Goal: Check status: Check status

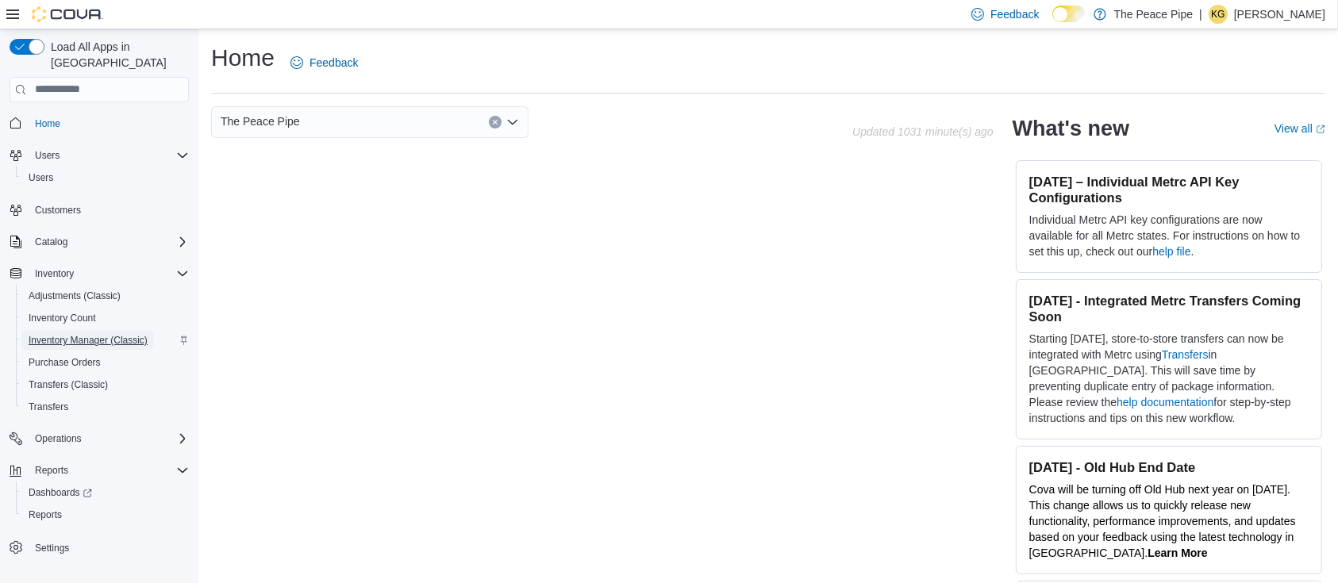
click at [89, 334] on span "Inventory Manager (Classic)" at bounding box center [88, 340] width 119 height 13
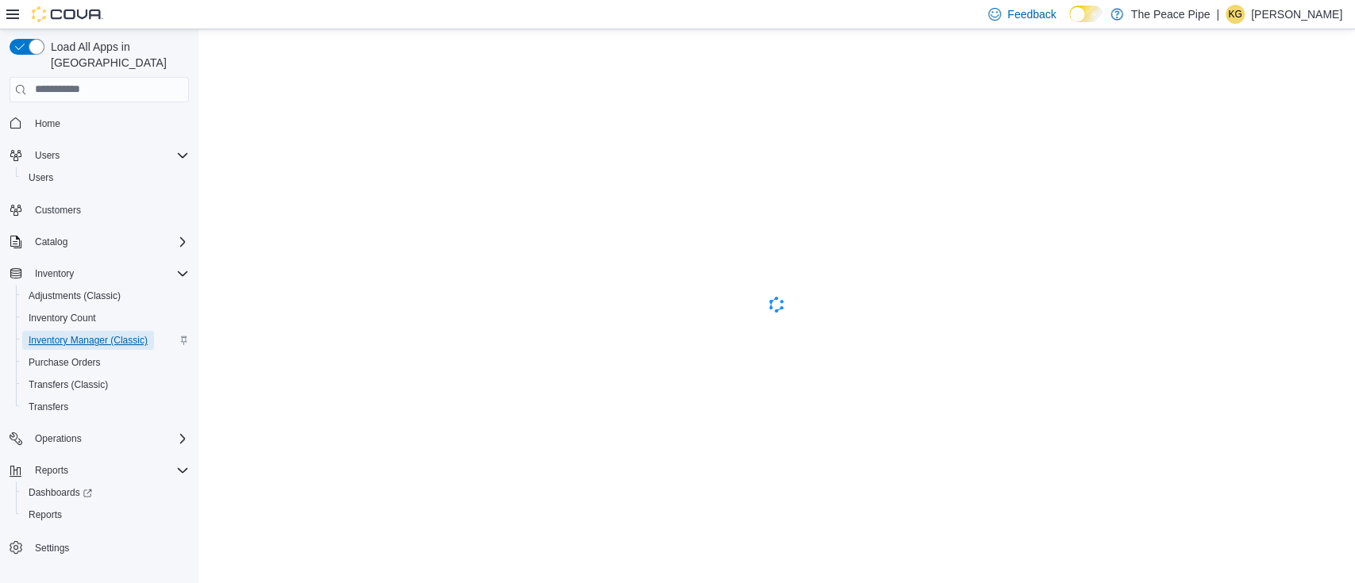
click at [93, 331] on span "Inventory Manager (Classic)" at bounding box center [88, 340] width 119 height 19
click at [71, 312] on span "Inventory Count" at bounding box center [62, 318] width 67 height 13
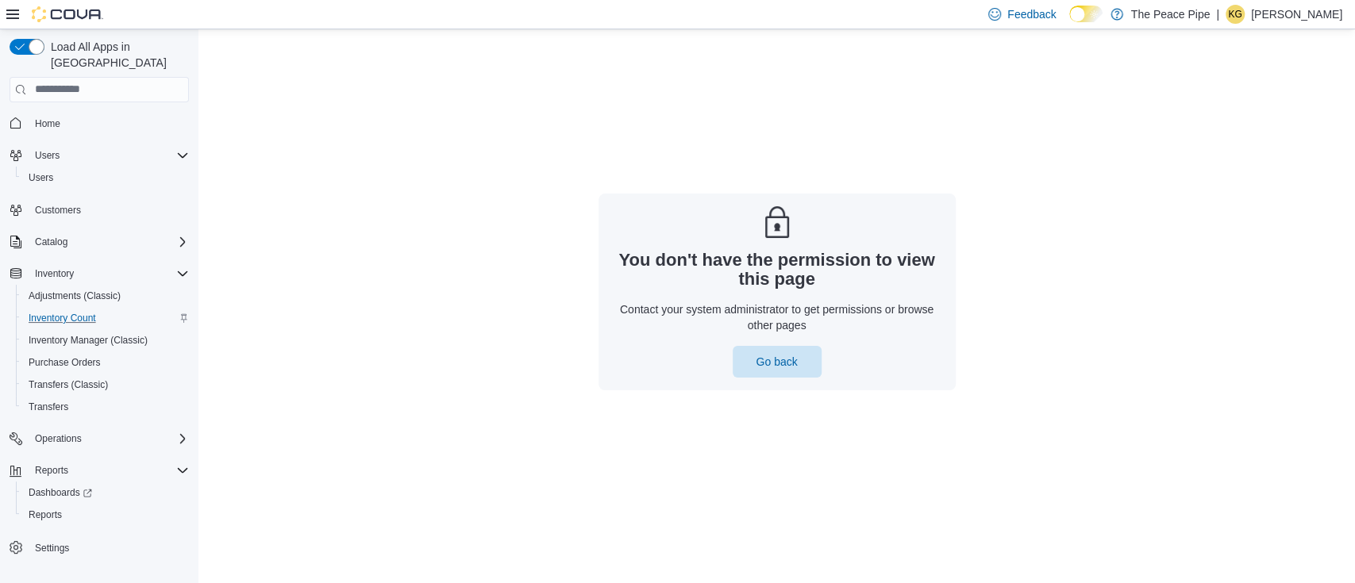
click at [1292, 2] on div "Feedback Dark Mode The Peace Pipe | KG [PERSON_NAME]" at bounding box center [1162, 14] width 360 height 32
click at [1279, 15] on p "[PERSON_NAME]" at bounding box center [1296, 14] width 91 height 19
click at [61, 267] on span "Inventory" at bounding box center [54, 273] width 39 height 13
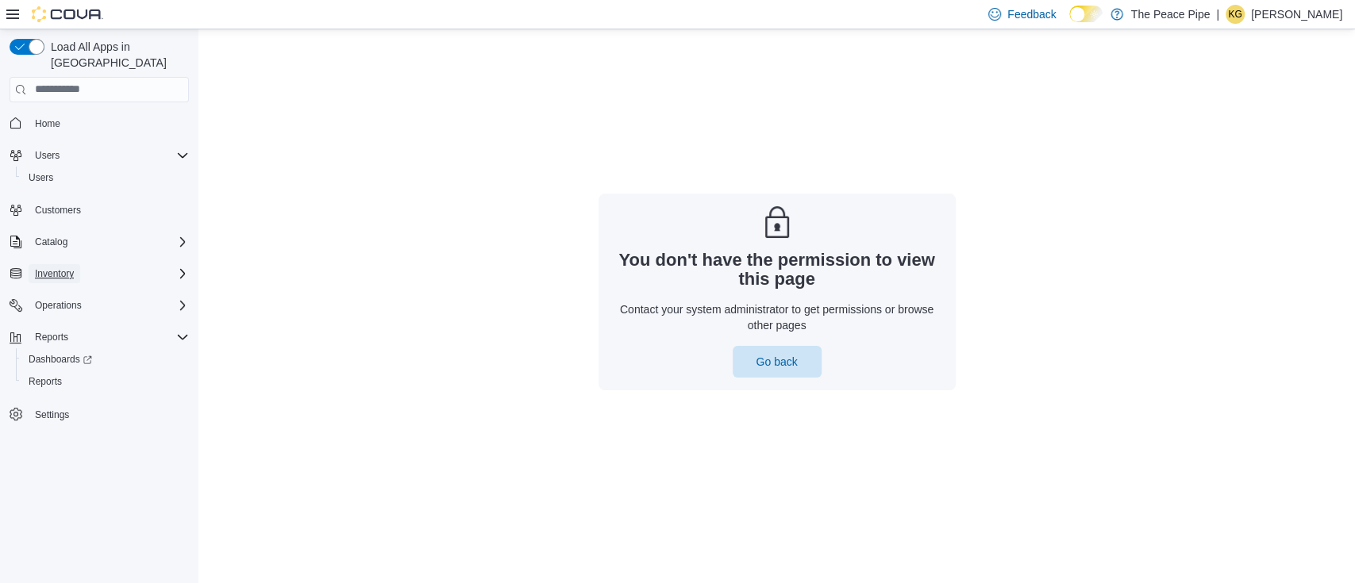
click at [61, 267] on span "Inventory" at bounding box center [54, 273] width 39 height 13
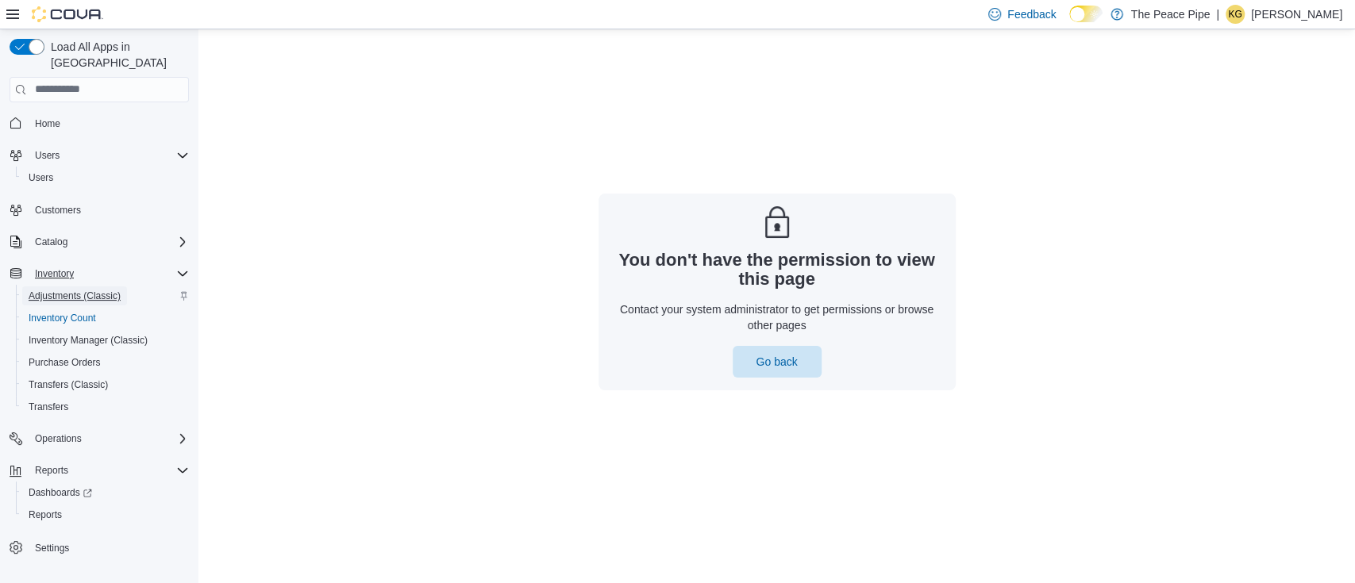
click at [94, 290] on span "Adjustments (Classic)" at bounding box center [75, 296] width 92 height 13
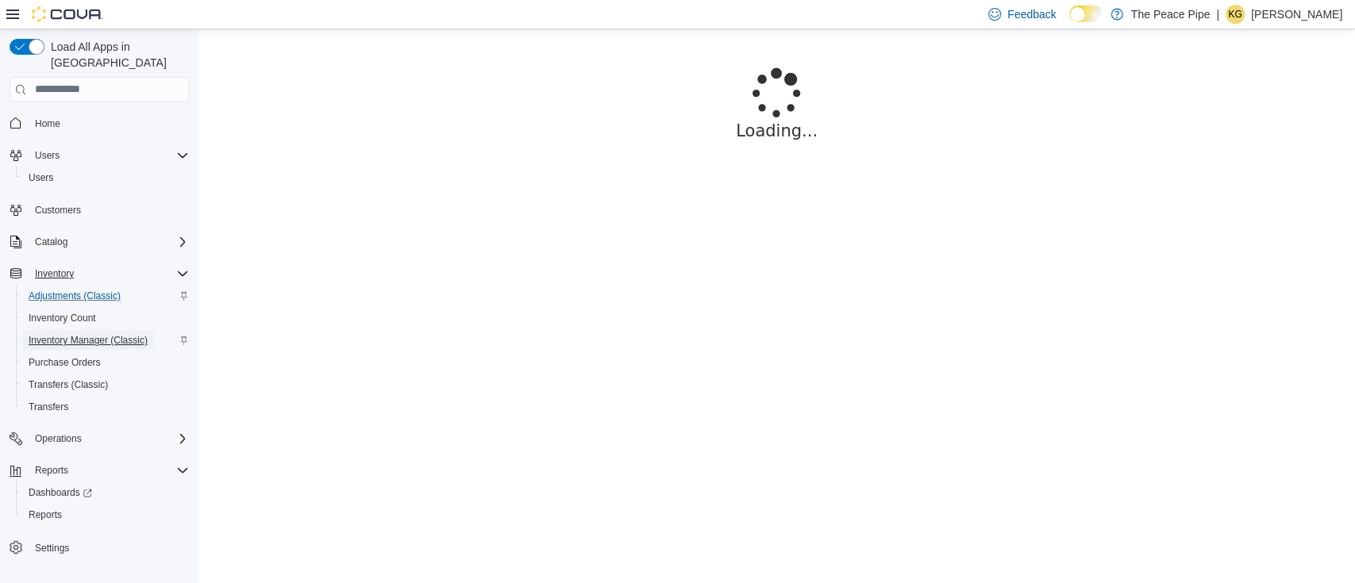
click at [98, 334] on span "Inventory Manager (Classic)" at bounding box center [88, 340] width 119 height 13
click at [1244, 15] on div "KG" at bounding box center [1234, 14] width 19 height 19
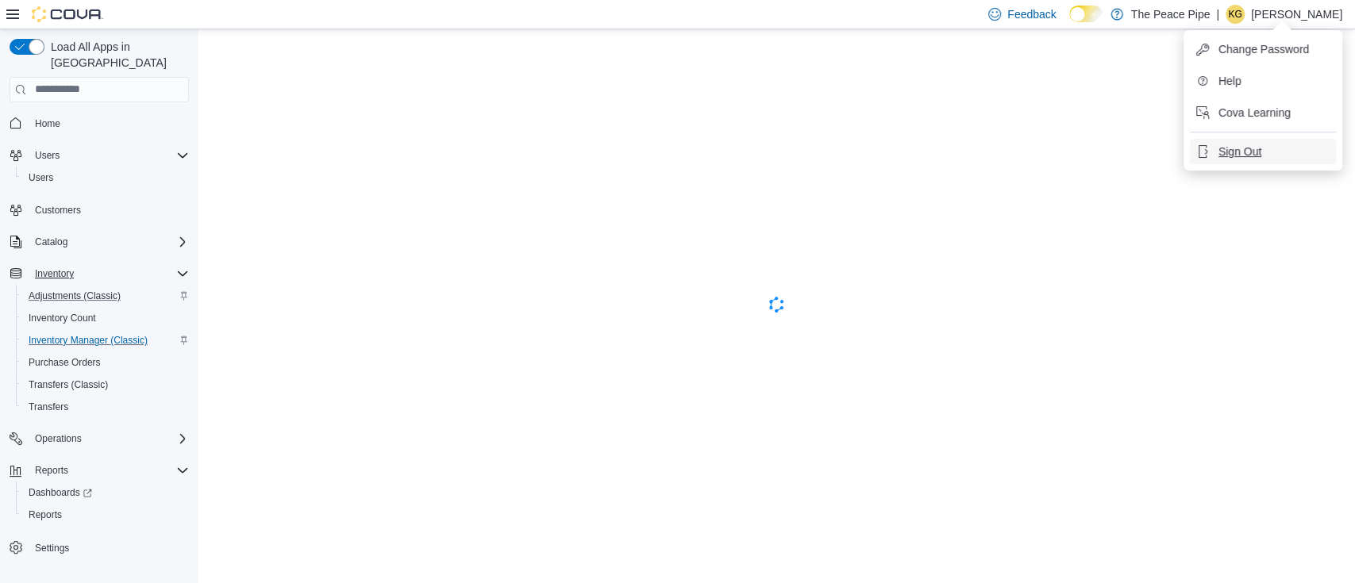
click at [1248, 147] on span "Sign Out" at bounding box center [1239, 152] width 43 height 16
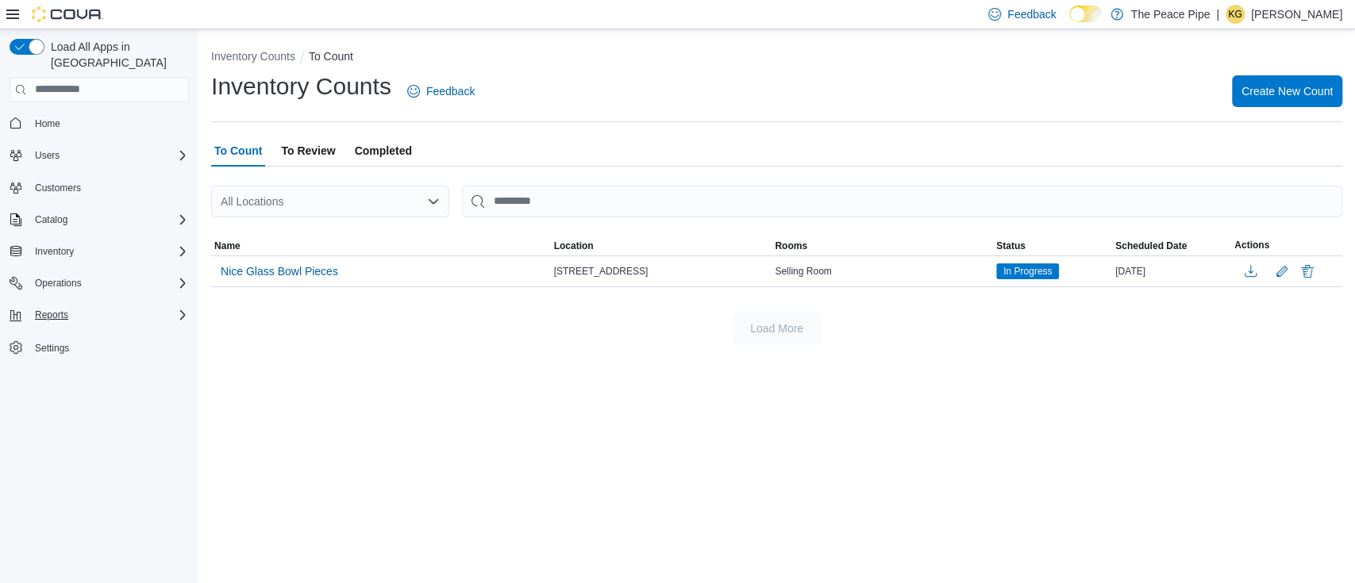
click at [178, 309] on icon "Complex example" at bounding box center [182, 315] width 13 height 13
click at [43, 306] on span "Reports" at bounding box center [51, 315] width 33 height 19
click at [51, 309] on span "Reports" at bounding box center [51, 315] width 33 height 13
click at [62, 350] on link "Reports" at bounding box center [45, 359] width 46 height 19
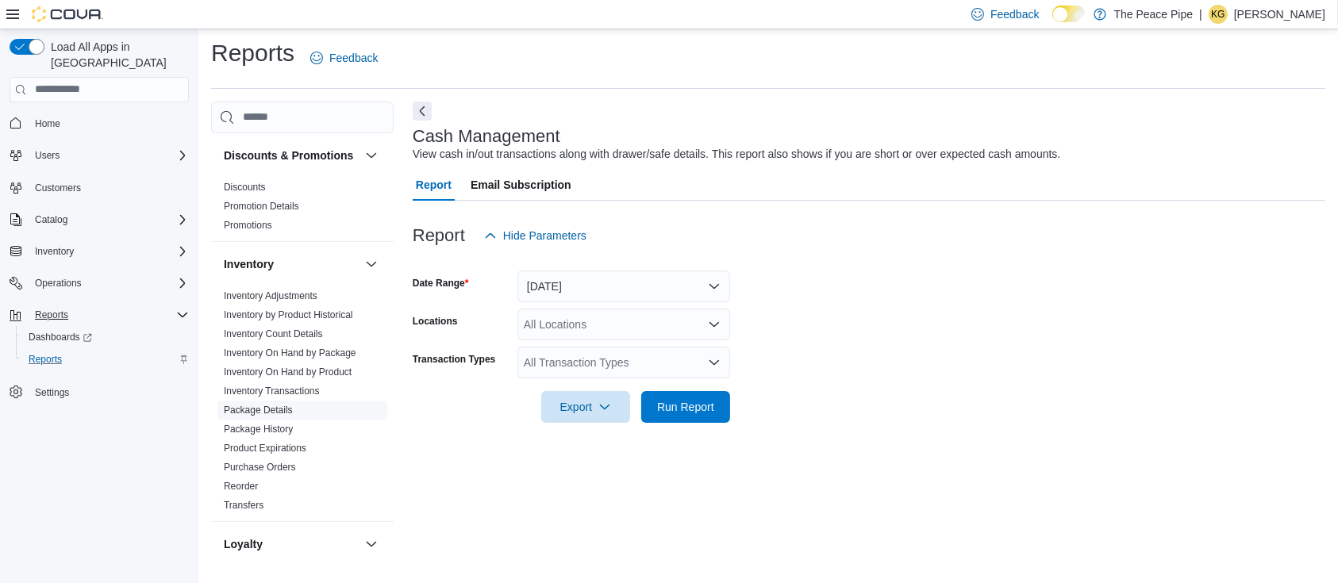
scroll to position [156, 0]
click at [276, 439] on link "Package History" at bounding box center [258, 433] width 69 height 11
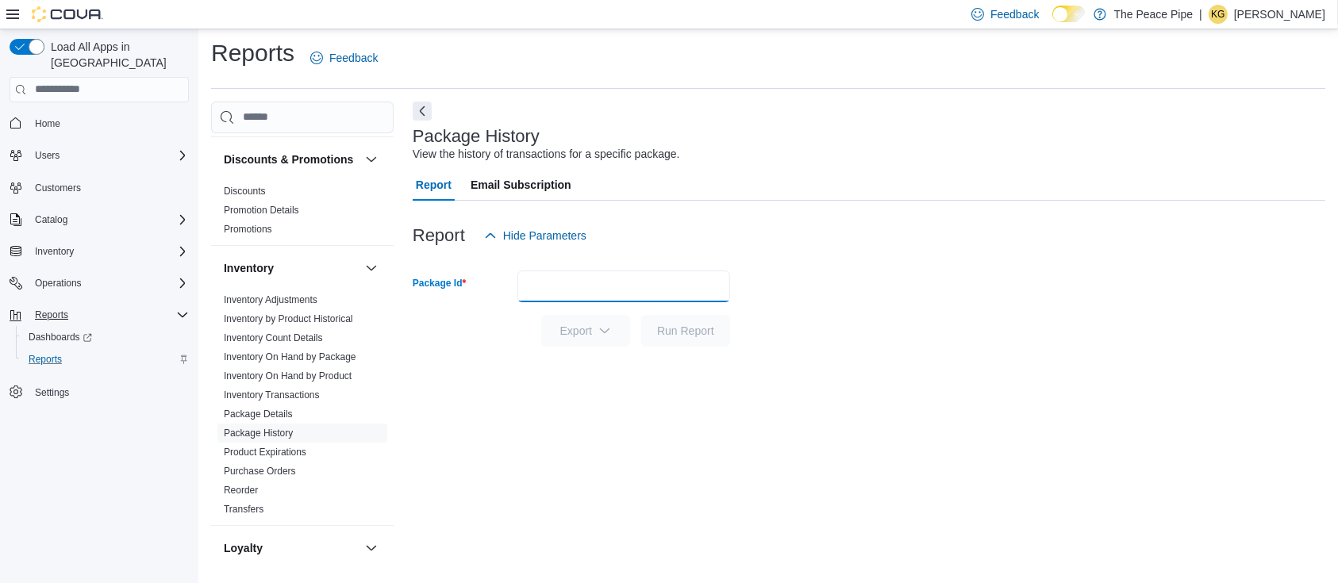
click at [553, 276] on input "Package Id" at bounding box center [623, 287] width 213 height 32
type input "**********"
click at [641, 315] on button "Run Report" at bounding box center [685, 331] width 89 height 32
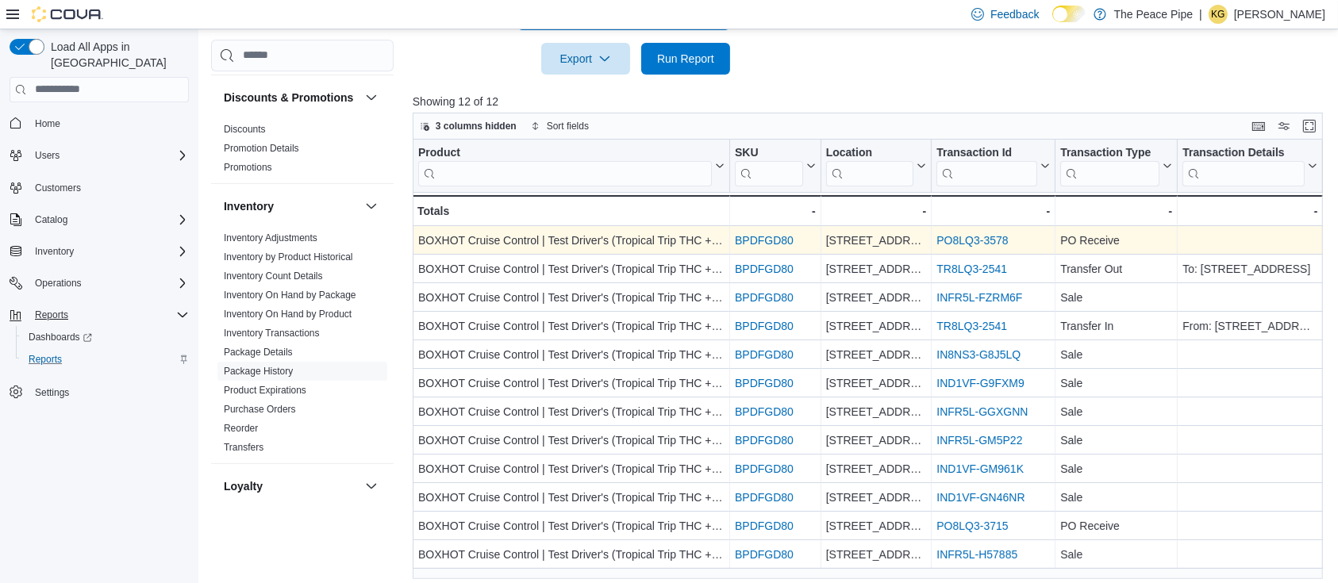
scroll to position [286, 0]
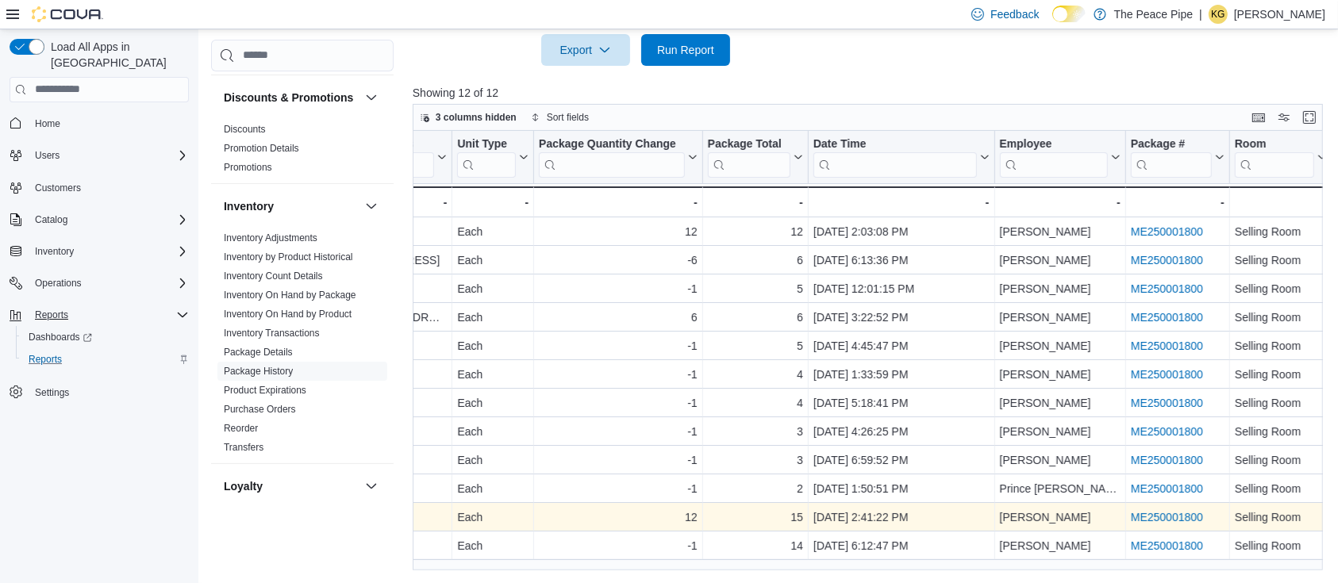
scroll to position [285, 0]
click at [1148, 520] on link "ME250001800" at bounding box center [1167, 518] width 72 height 13
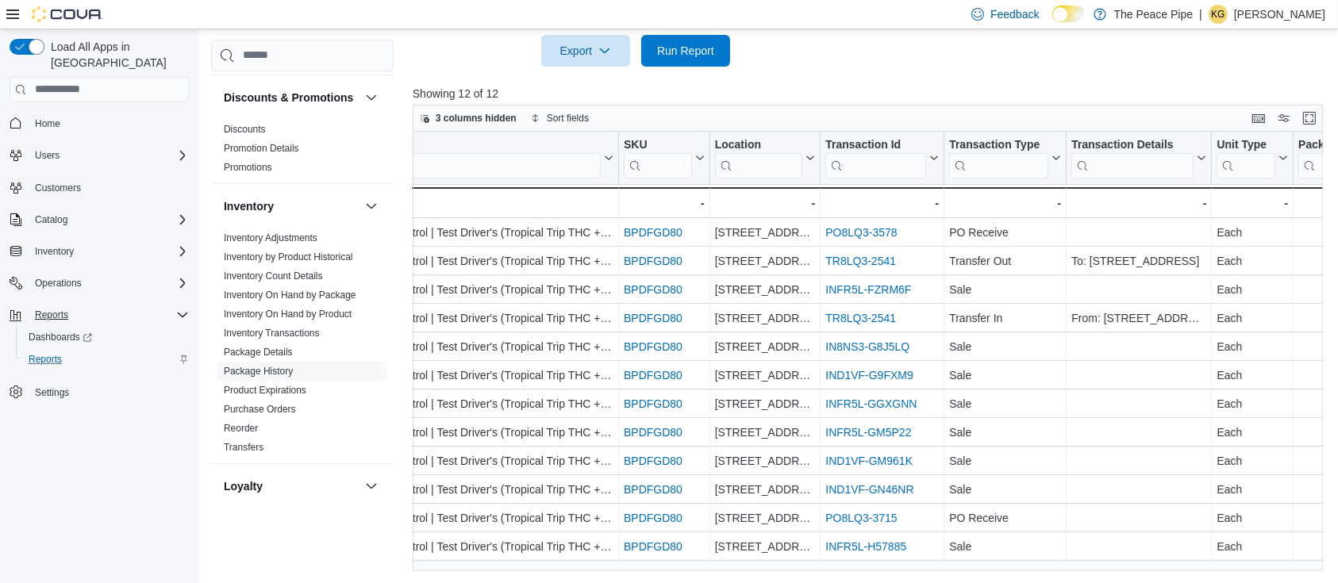
scroll to position [0, 0]
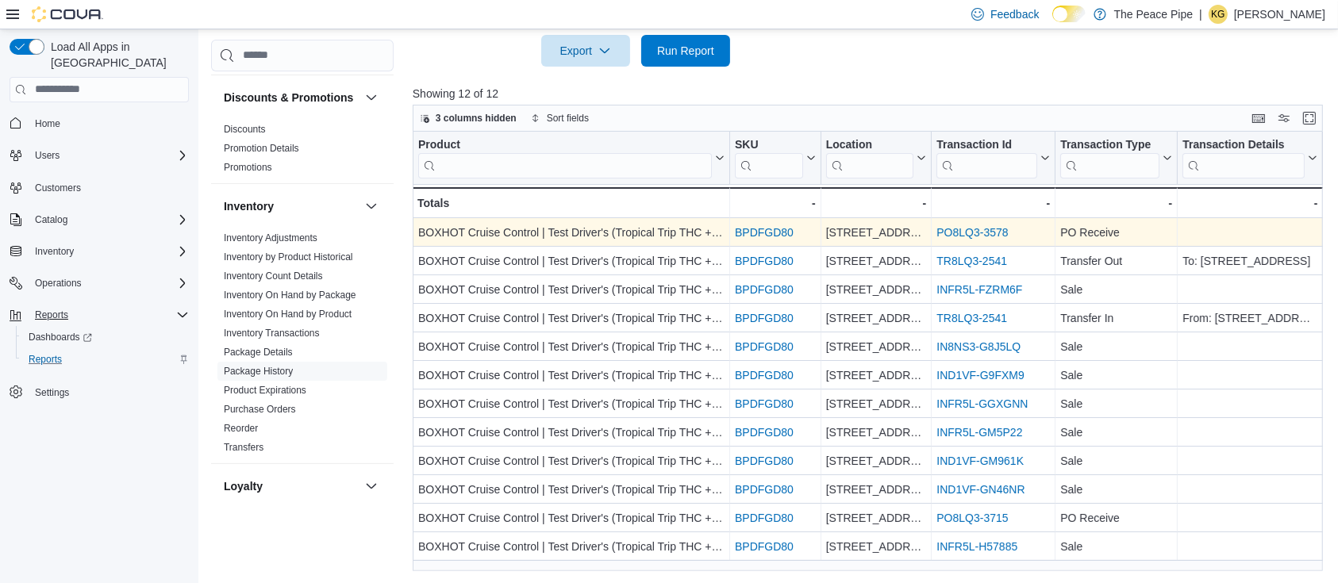
click at [756, 236] on link "BPDFGD80" at bounding box center [764, 232] width 59 height 13
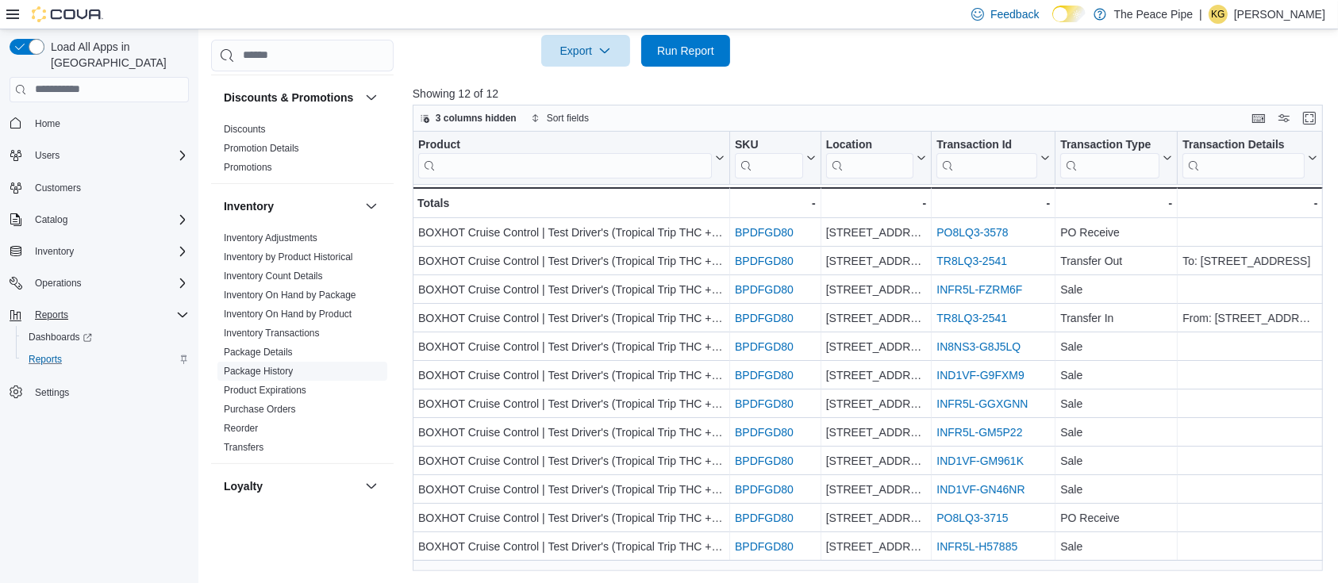
click at [292, 377] on link "Package History" at bounding box center [258, 371] width 69 height 11
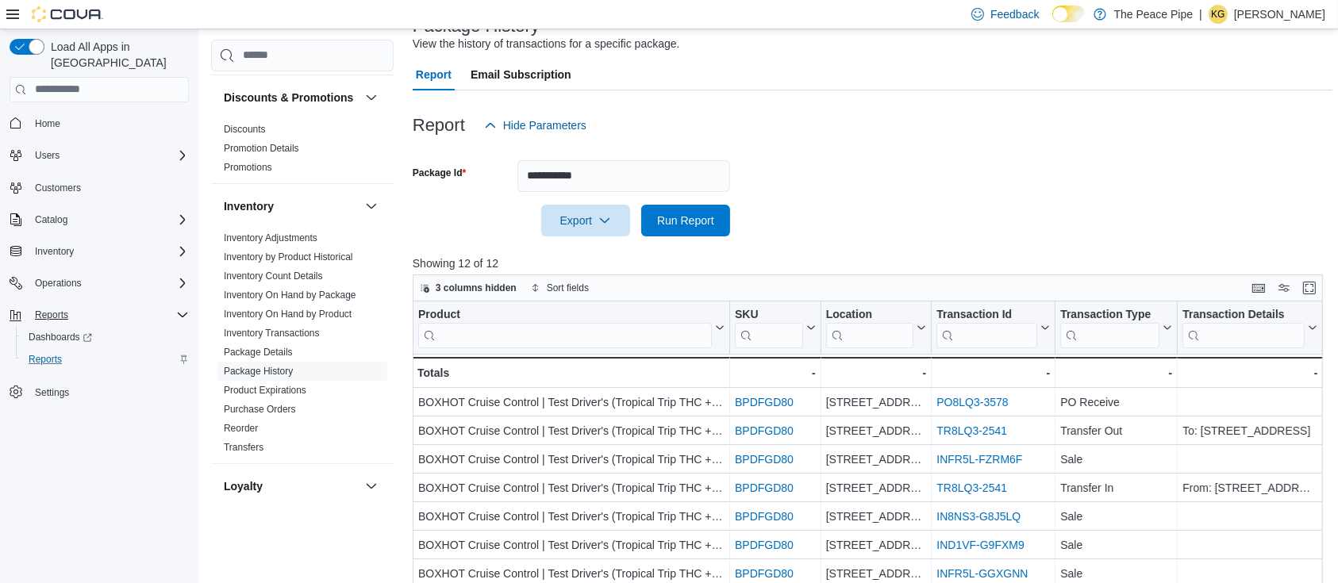
scroll to position [120, 0]
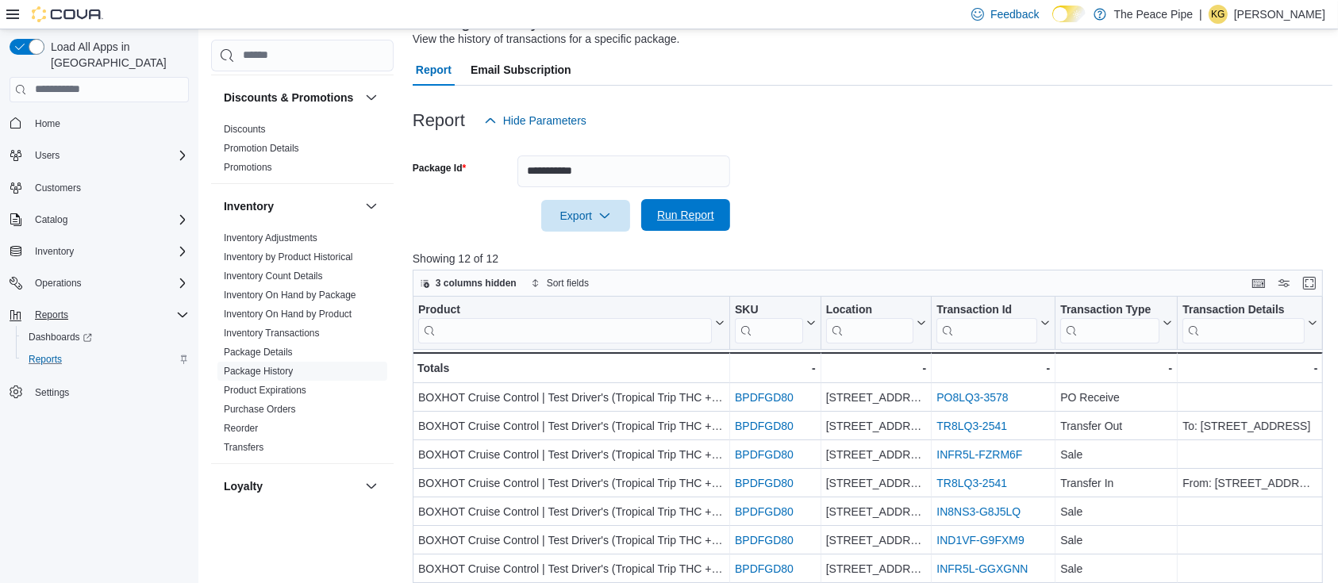
click at [699, 204] on span "Run Report" at bounding box center [686, 215] width 70 height 32
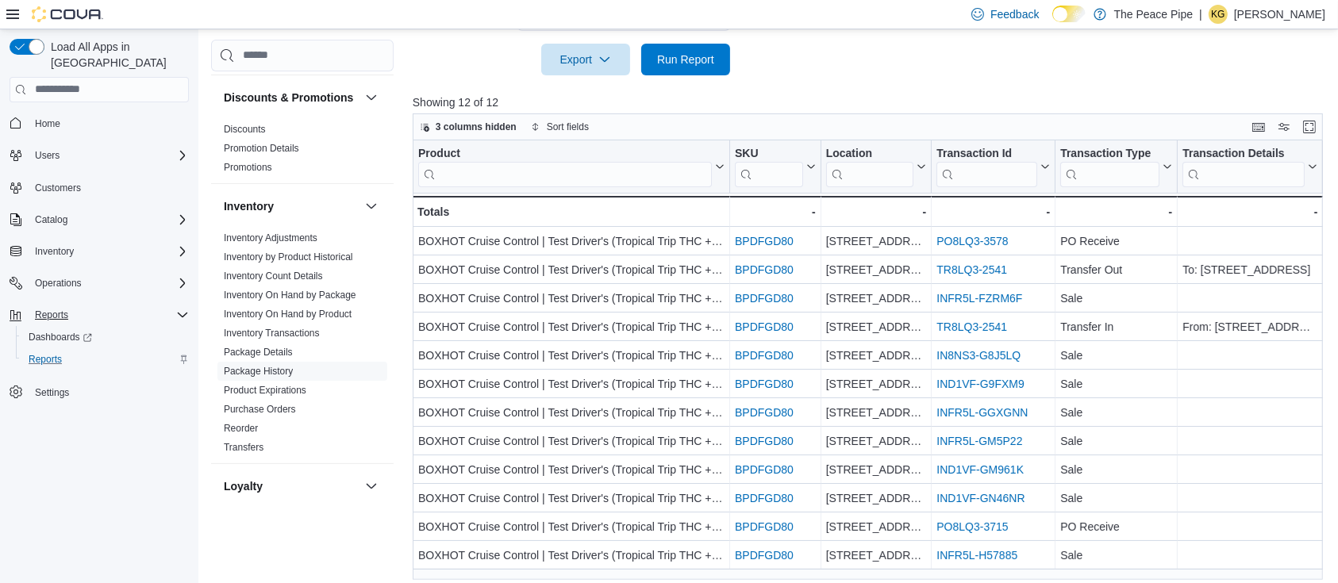
scroll to position [286, 0]
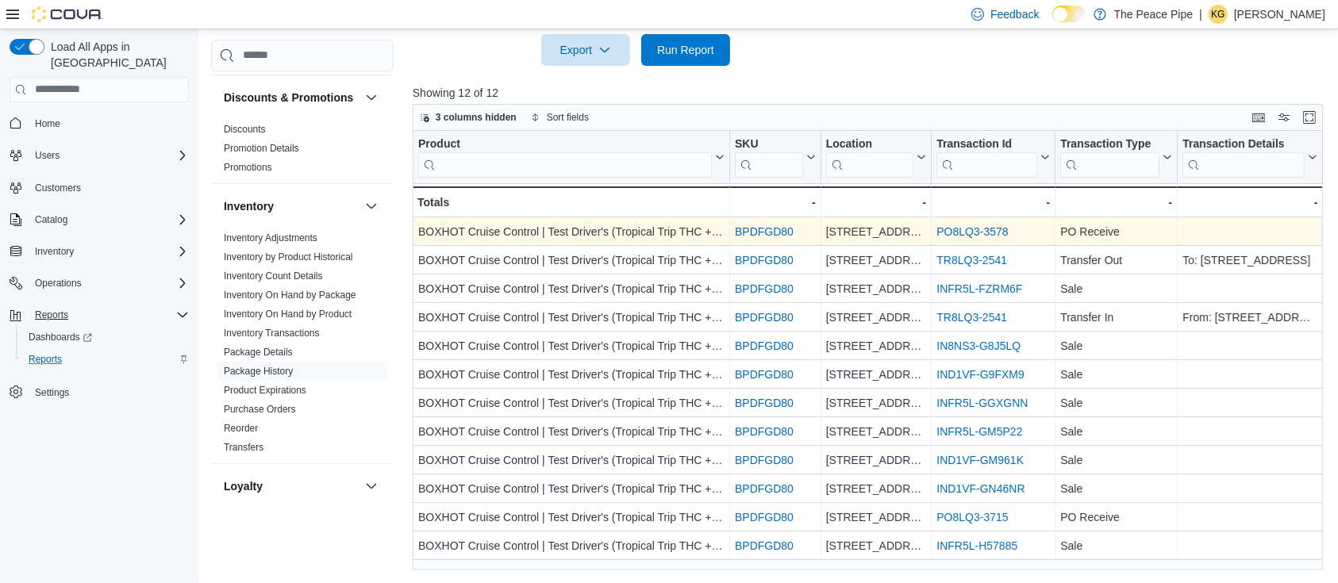
click at [986, 231] on link "PO8LQ3-3578" at bounding box center [972, 231] width 71 height 13
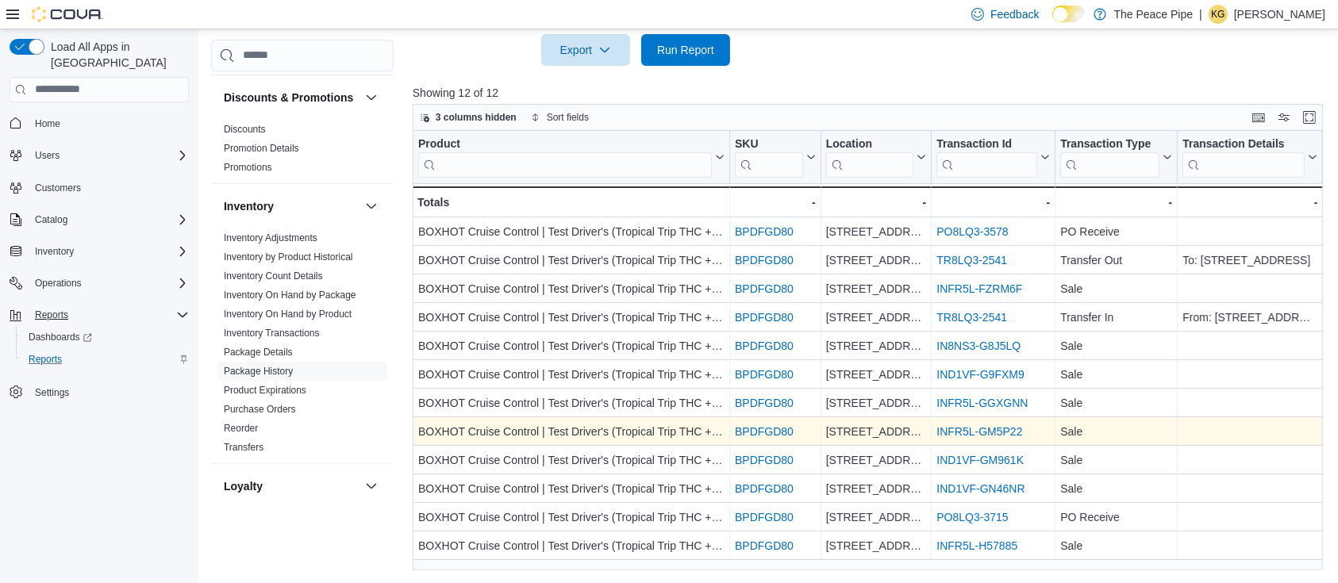
scroll to position [283, 0]
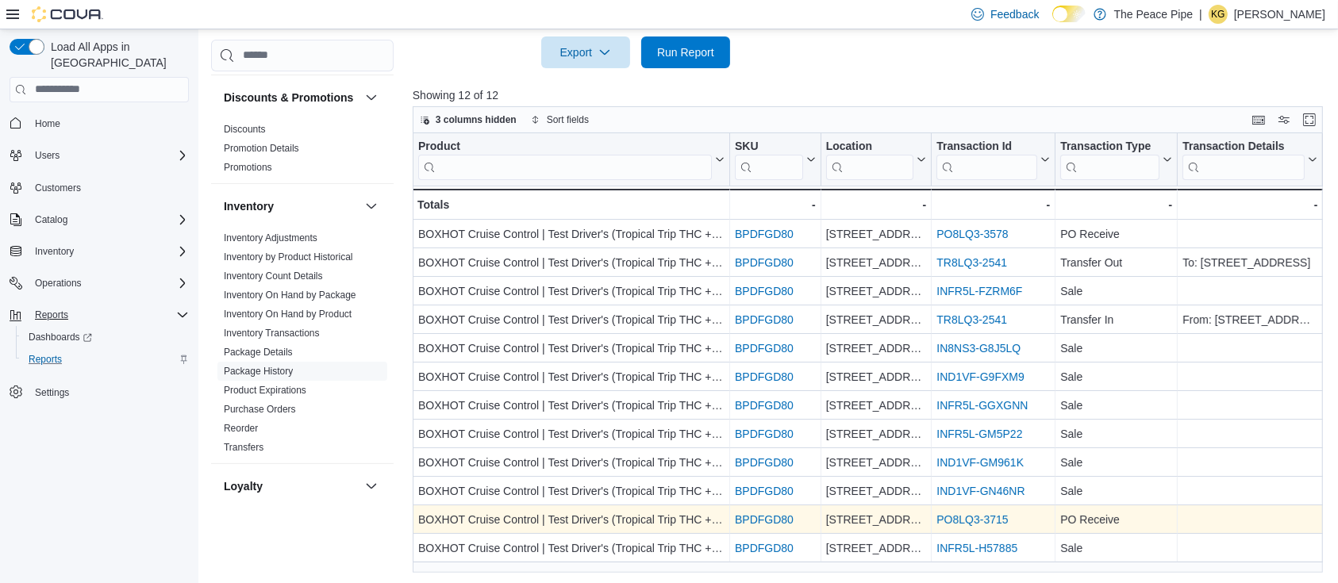
click at [975, 520] on link "PO8LQ3-3715" at bounding box center [972, 520] width 71 height 13
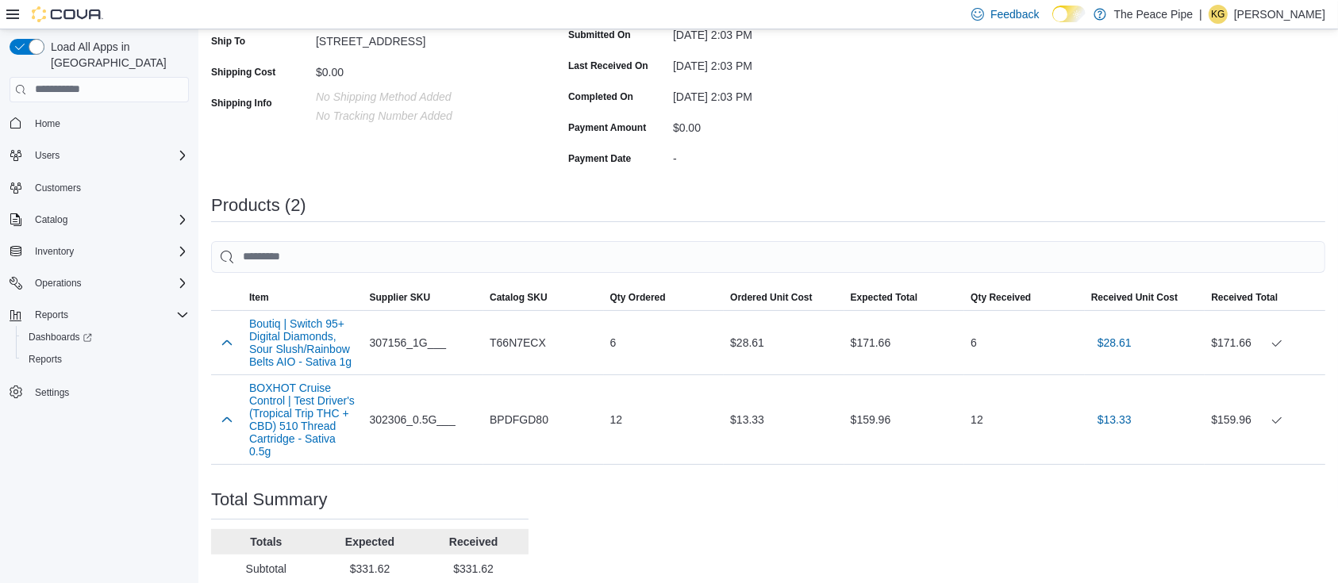
scroll to position [302, 0]
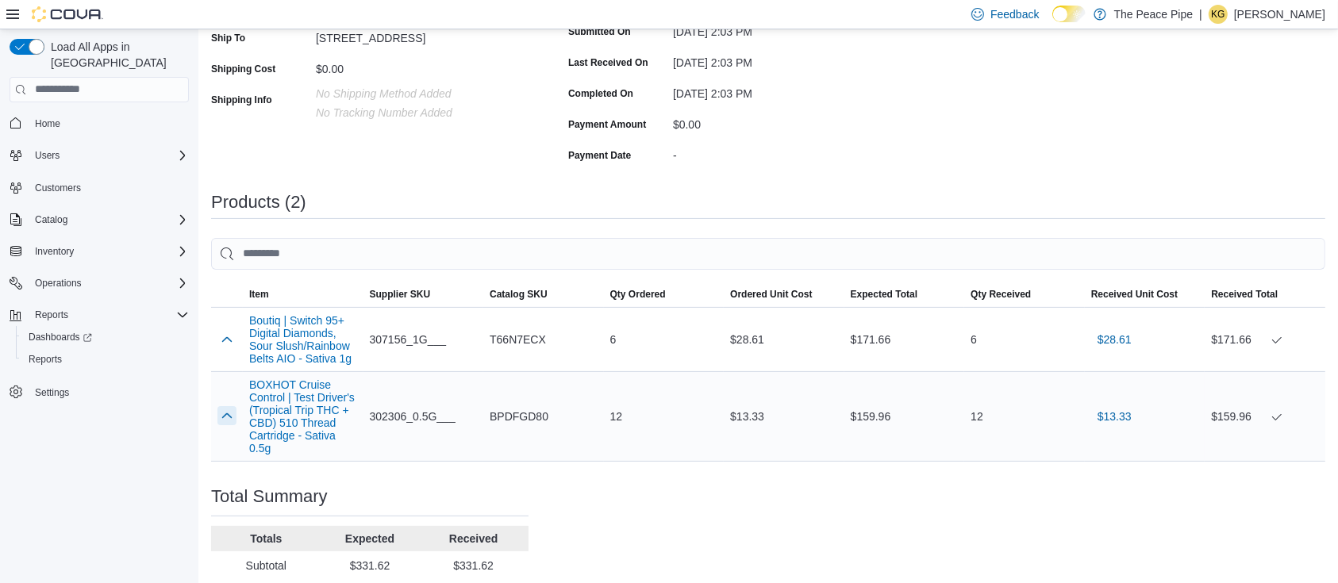
click at [225, 419] on button "button" at bounding box center [226, 415] width 19 height 19
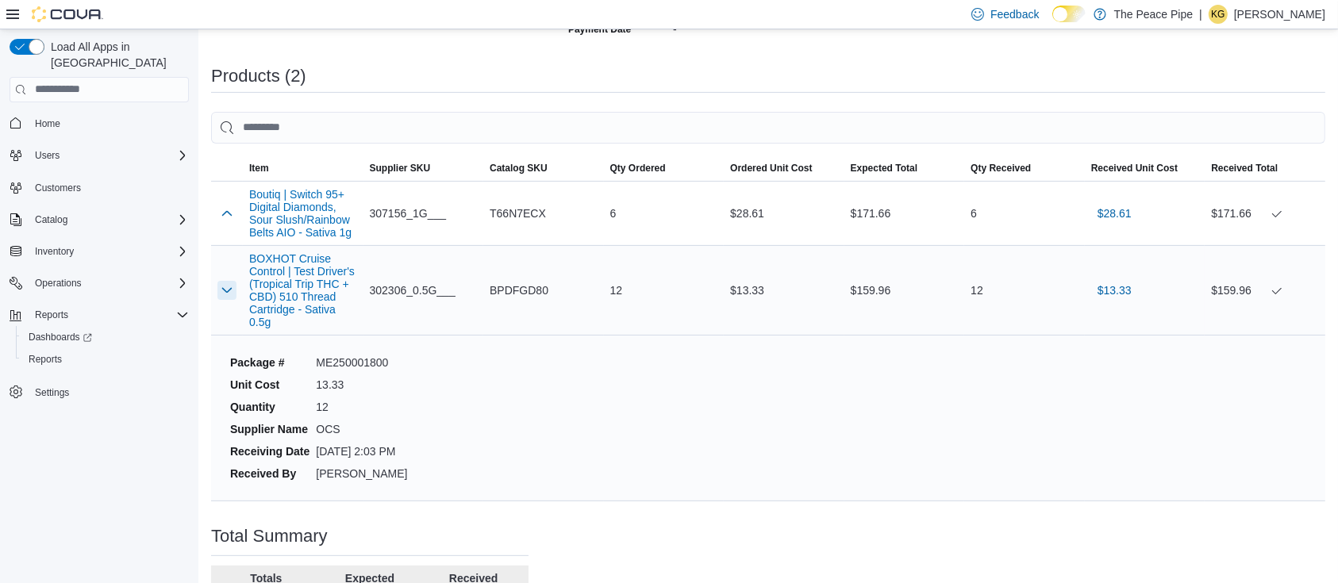
scroll to position [427, 0]
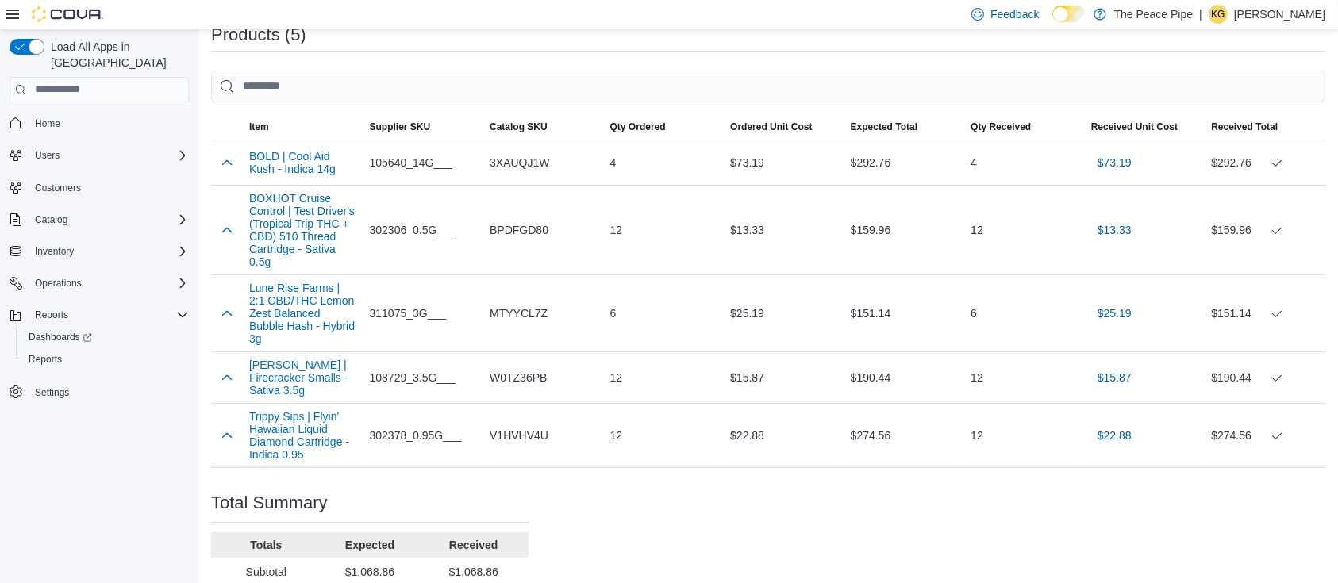
scroll to position [469, 0]
click at [222, 230] on button "button" at bounding box center [226, 230] width 19 height 19
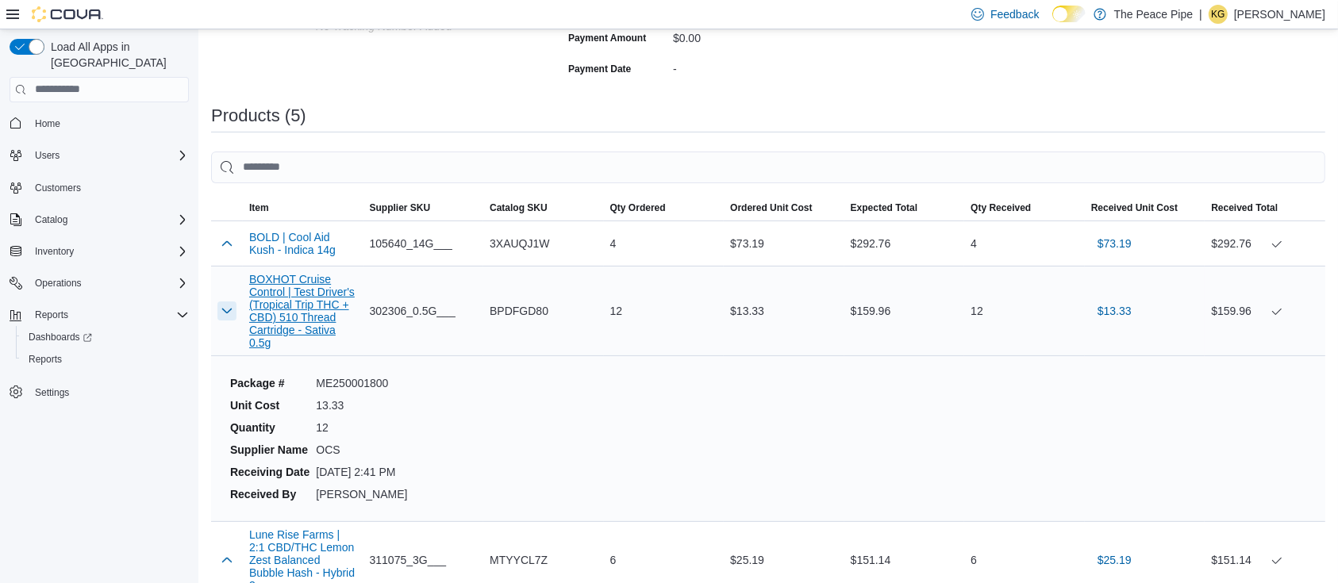
scroll to position [390, 0]
